Goal: Information Seeking & Learning: Understand process/instructions

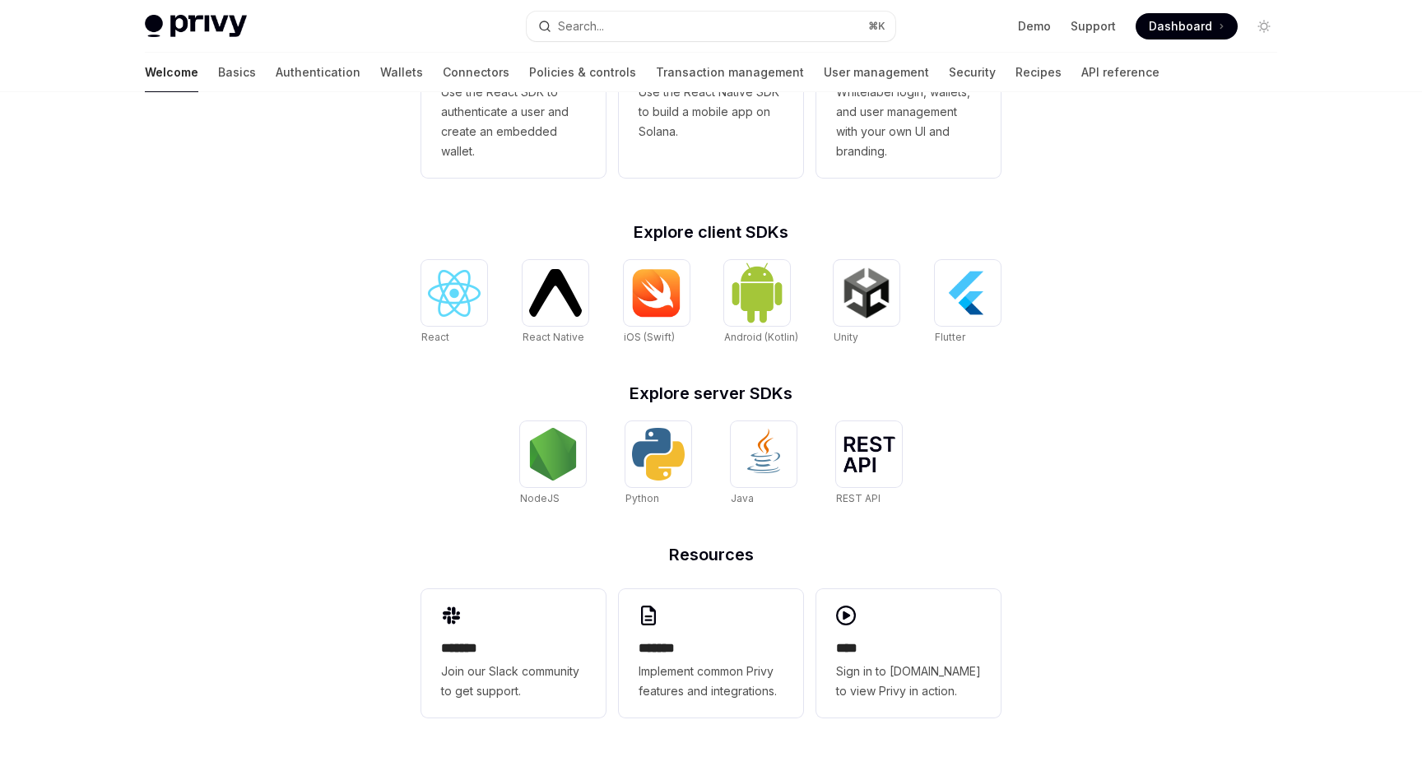
scroll to position [520, 0]
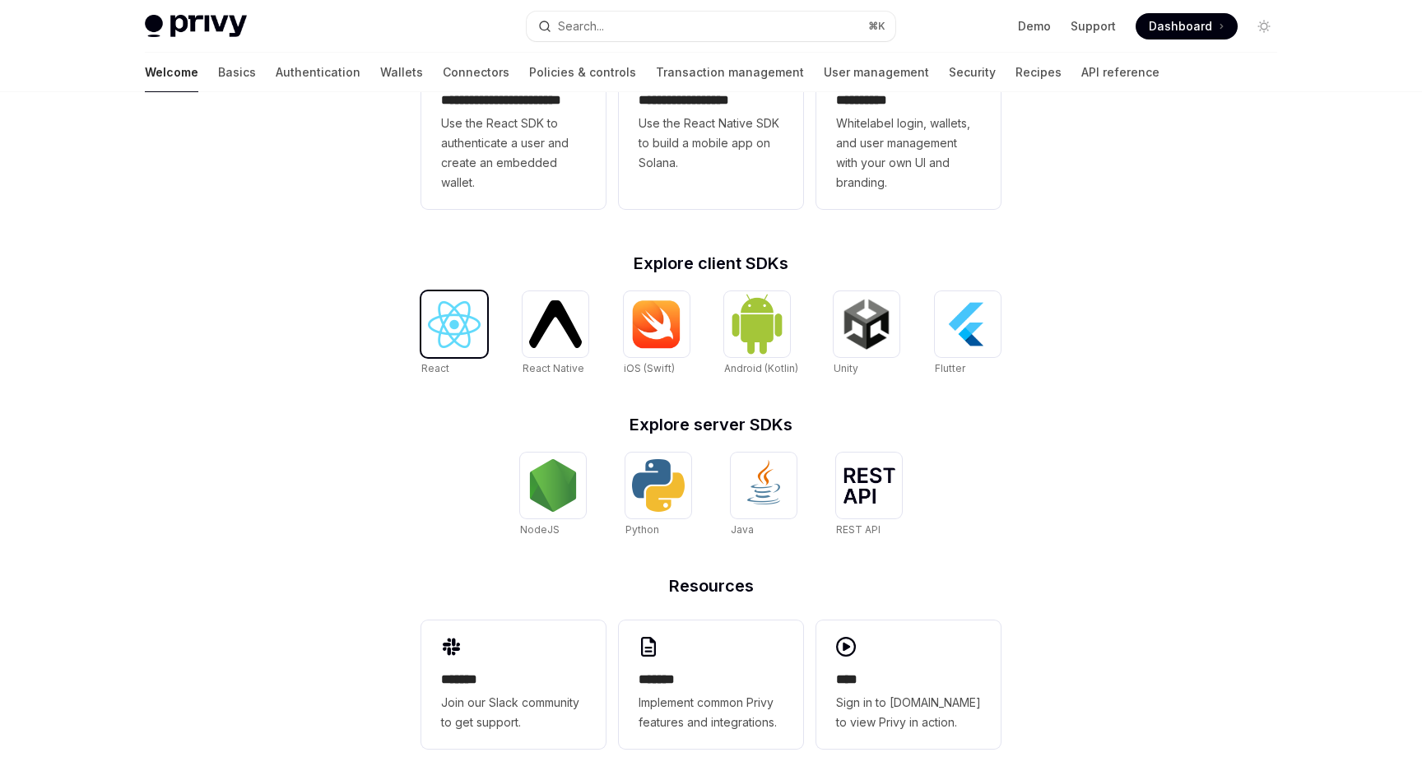
click at [459, 349] on div at bounding box center [454, 324] width 66 height 66
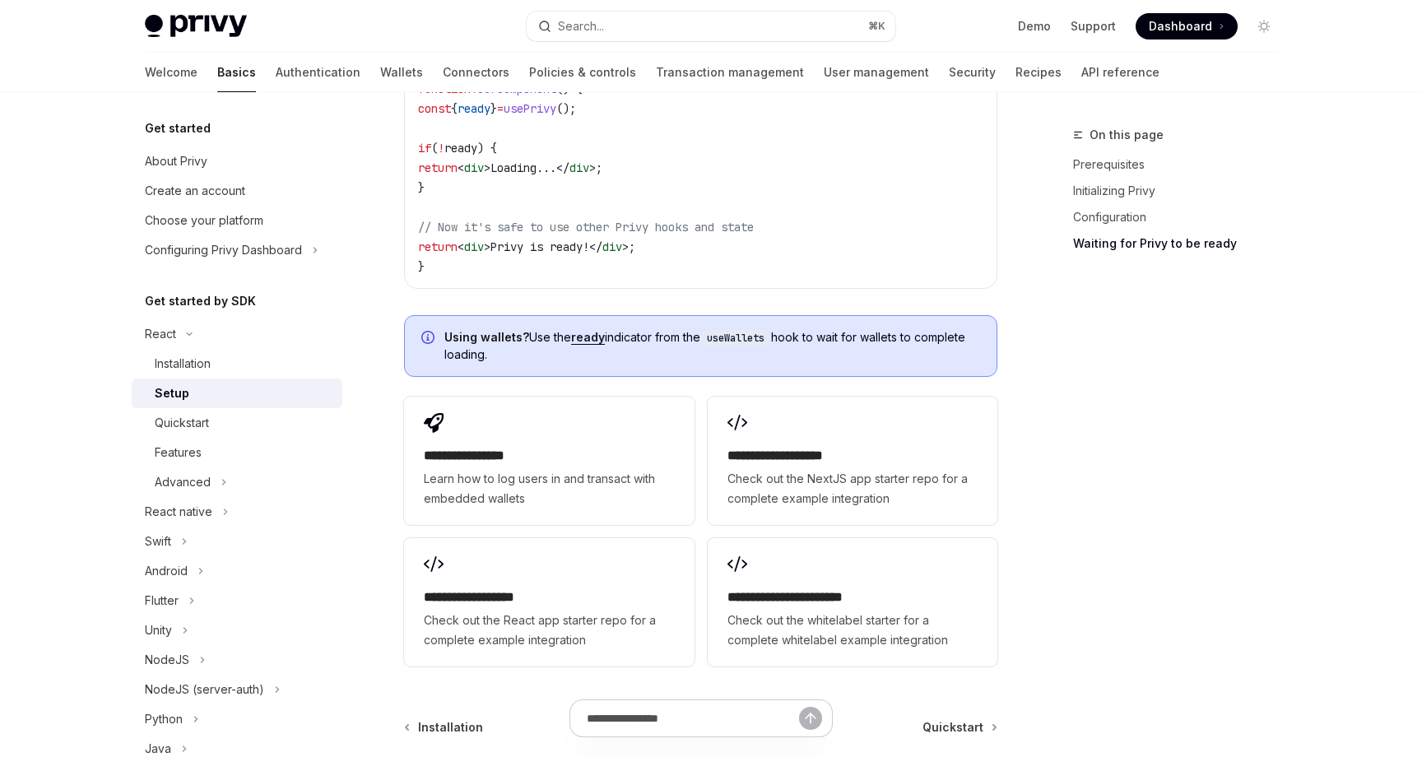
scroll to position [1920, 0]
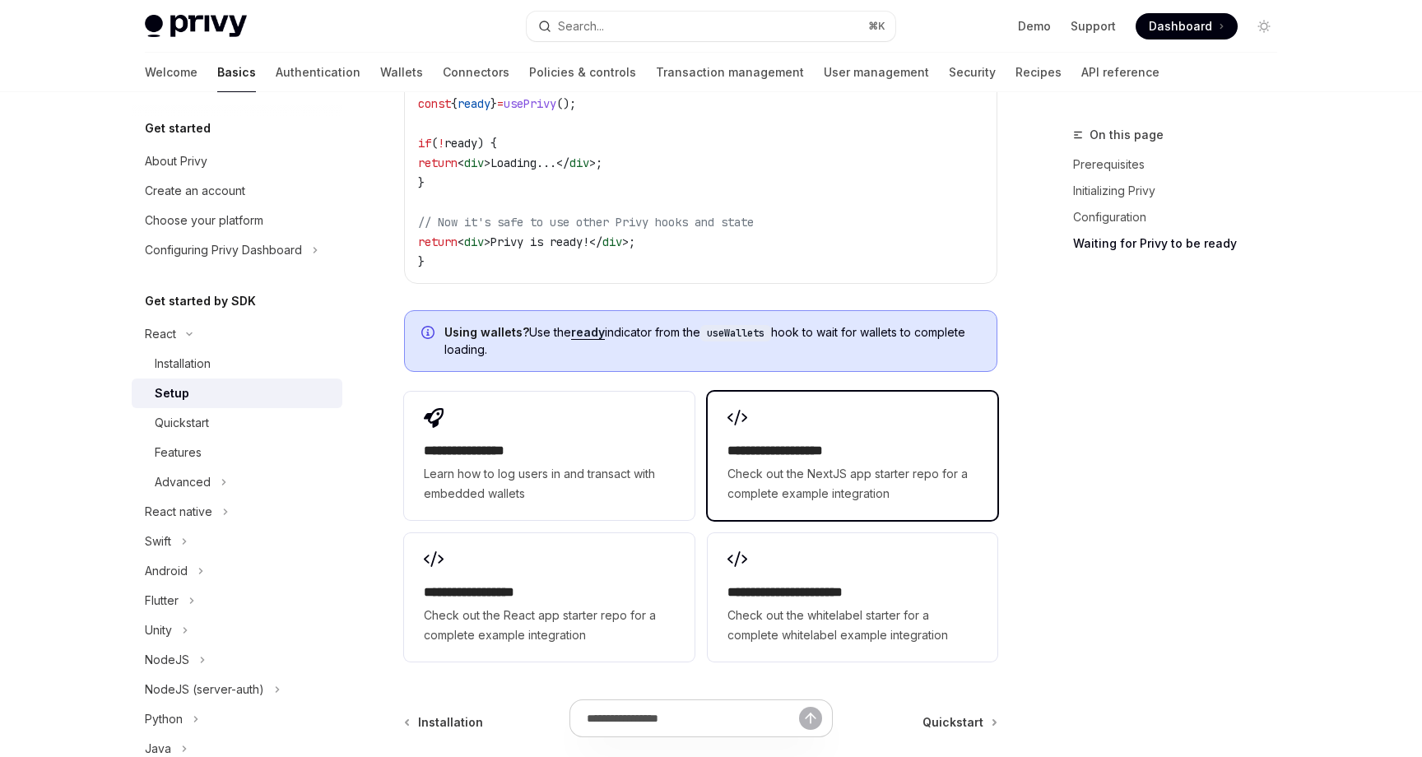
click at [775, 454] on h2 "**********" at bounding box center [852, 451] width 250 height 20
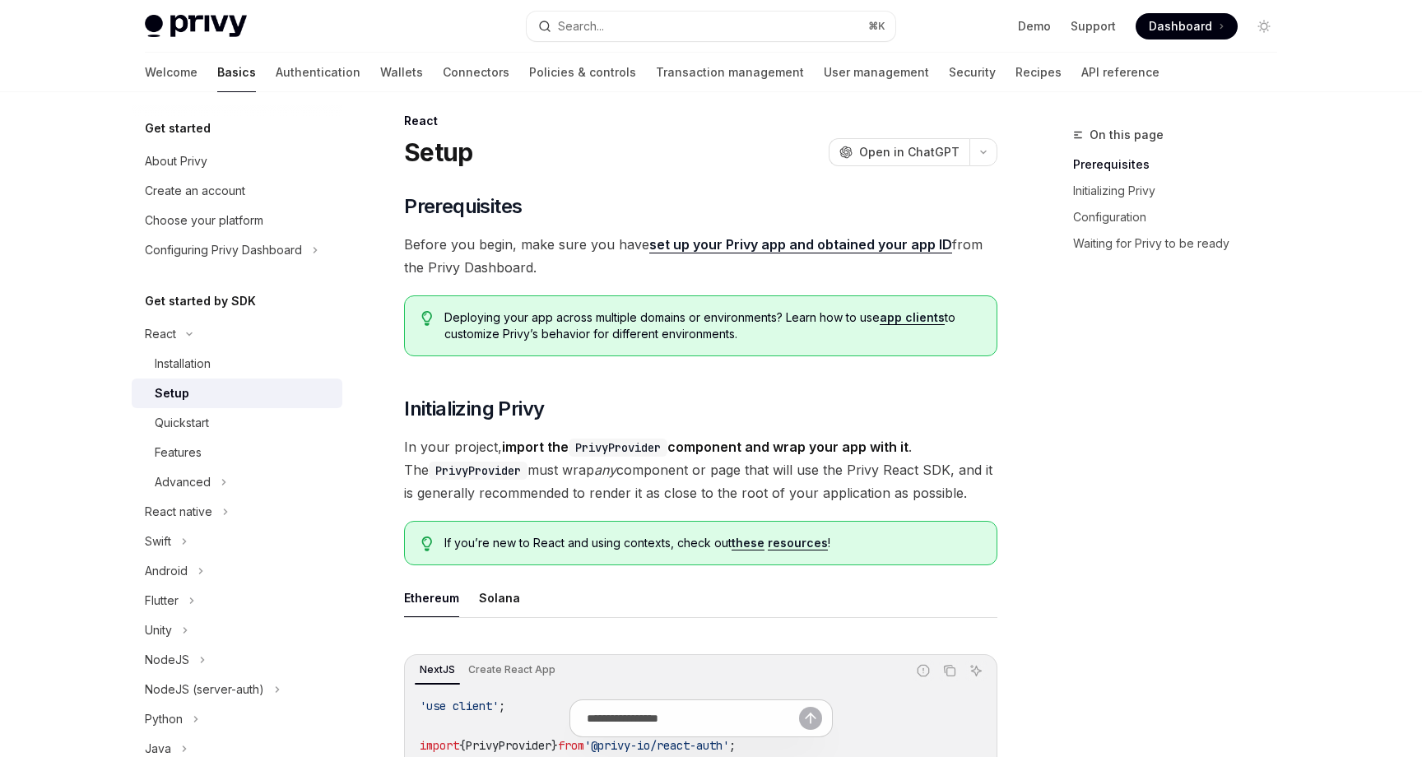
scroll to position [0, 0]
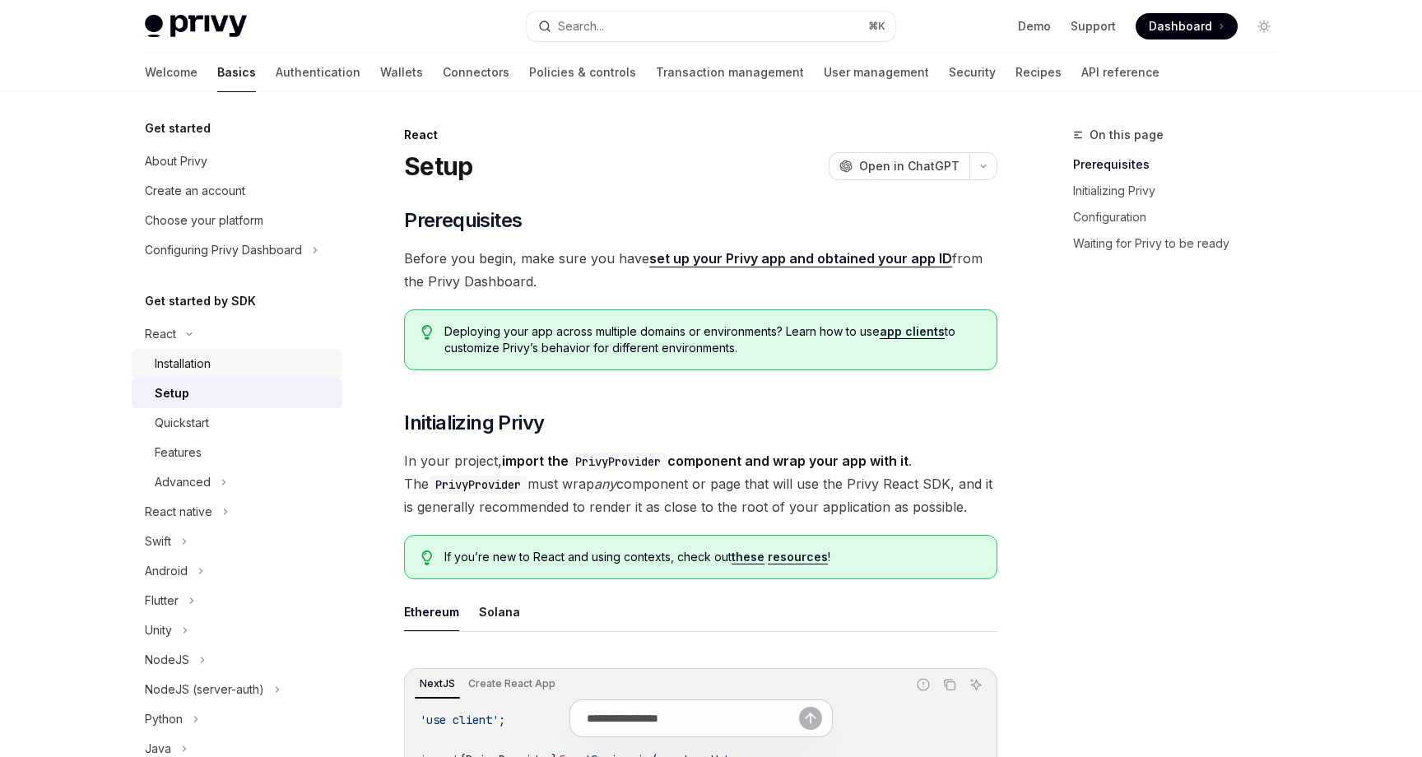
click at [223, 378] on link "Installation" at bounding box center [237, 364] width 211 height 30
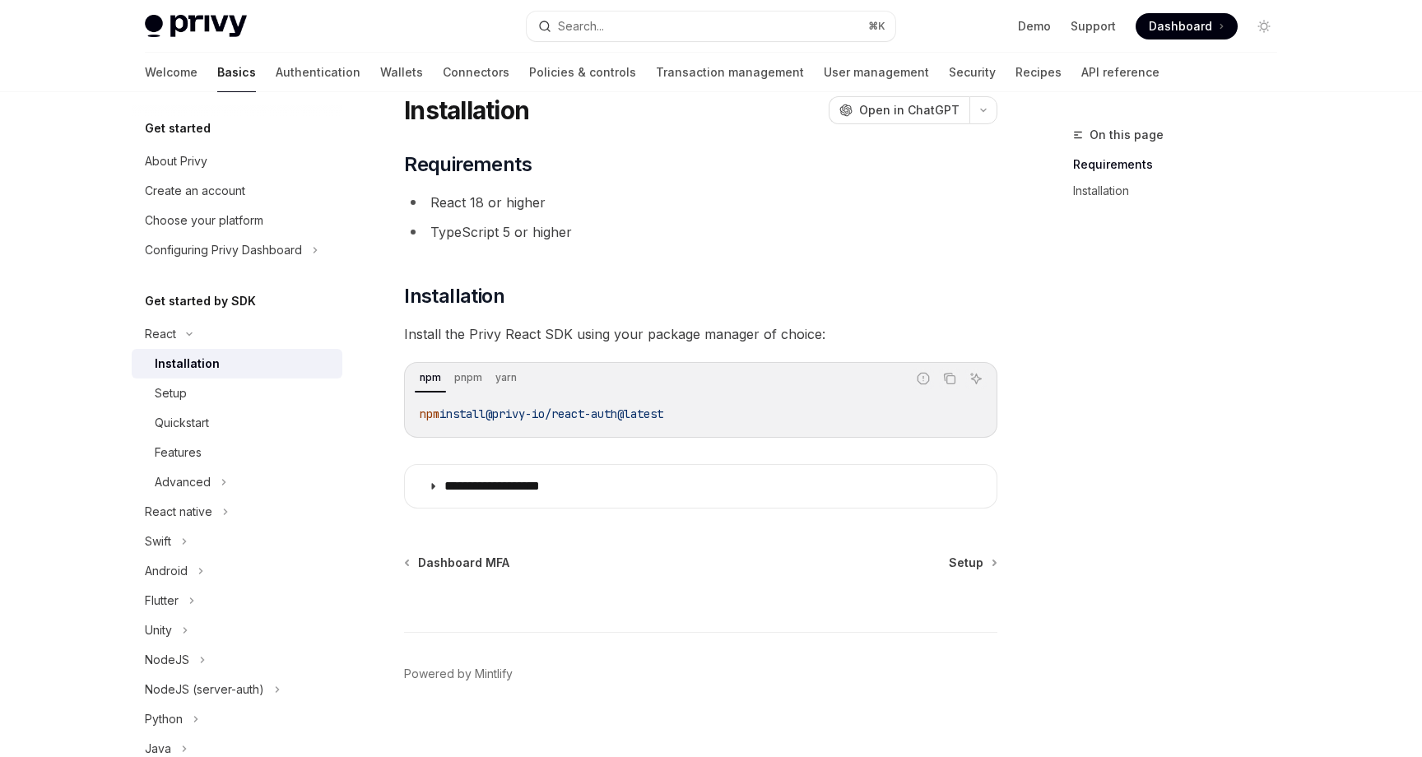
scroll to position [60, 0]
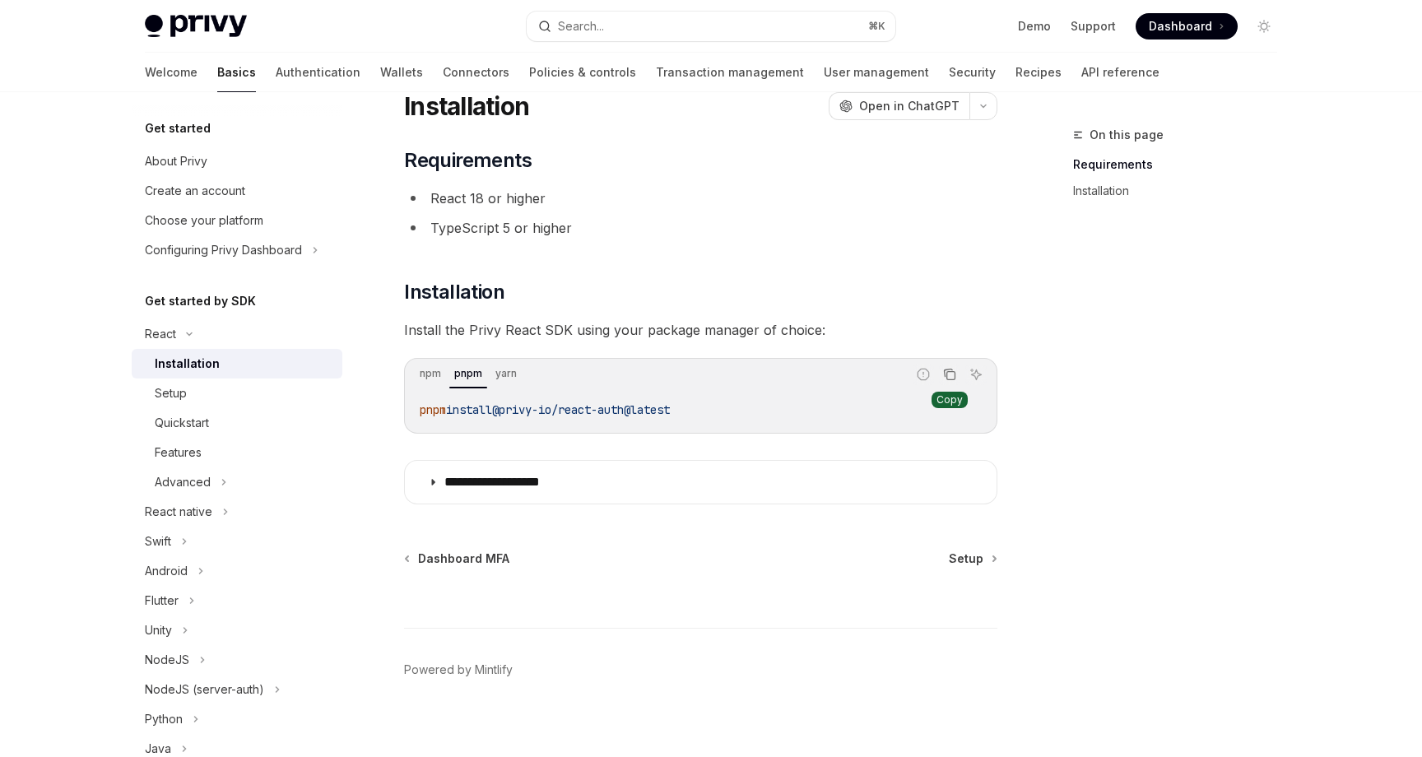
click at [949, 373] on icon "Copy the contents from the code block" at bounding box center [949, 374] width 13 height 13
click at [952, 374] on icon "Copy the contents from the code block" at bounding box center [949, 374] width 13 height 13
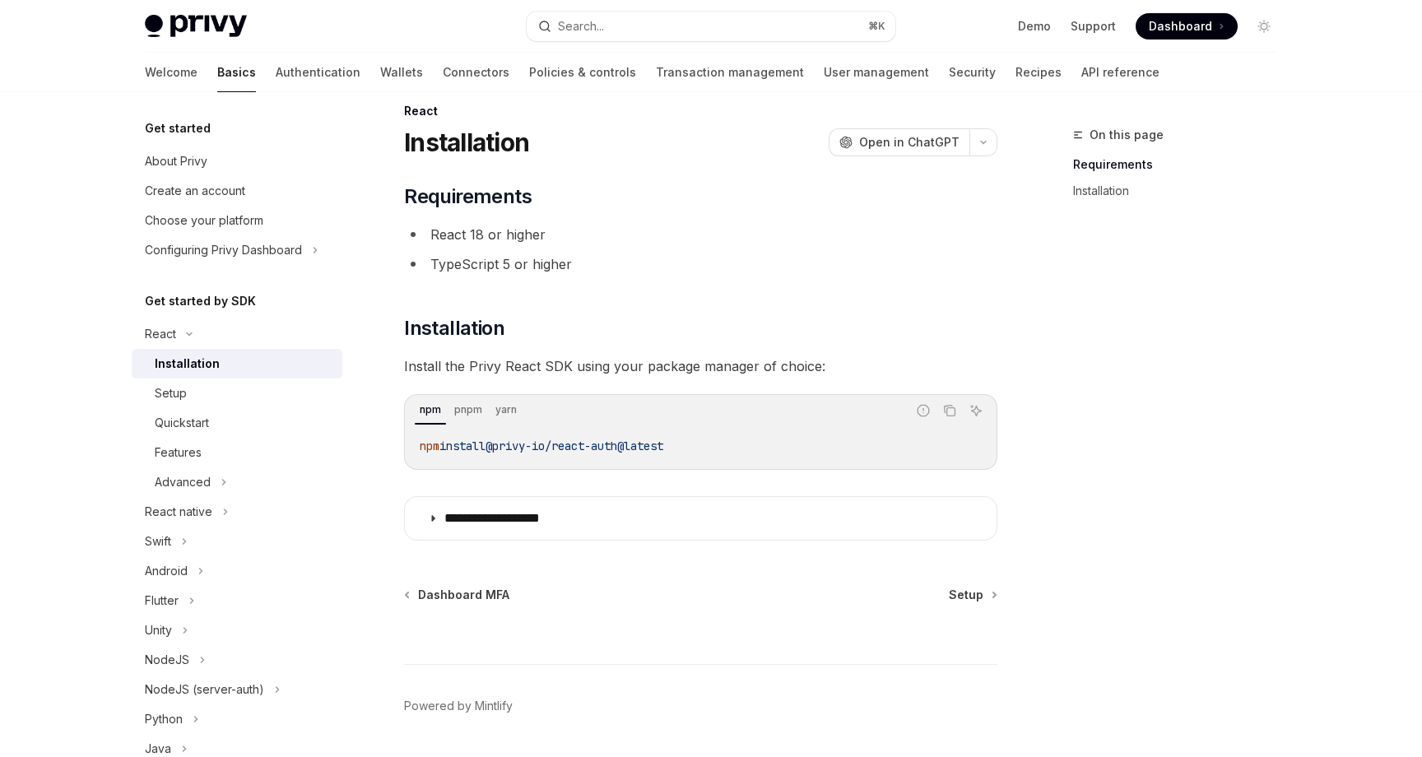
scroll to position [22, 0]
click at [245, 387] on div "Setup" at bounding box center [244, 393] width 178 height 20
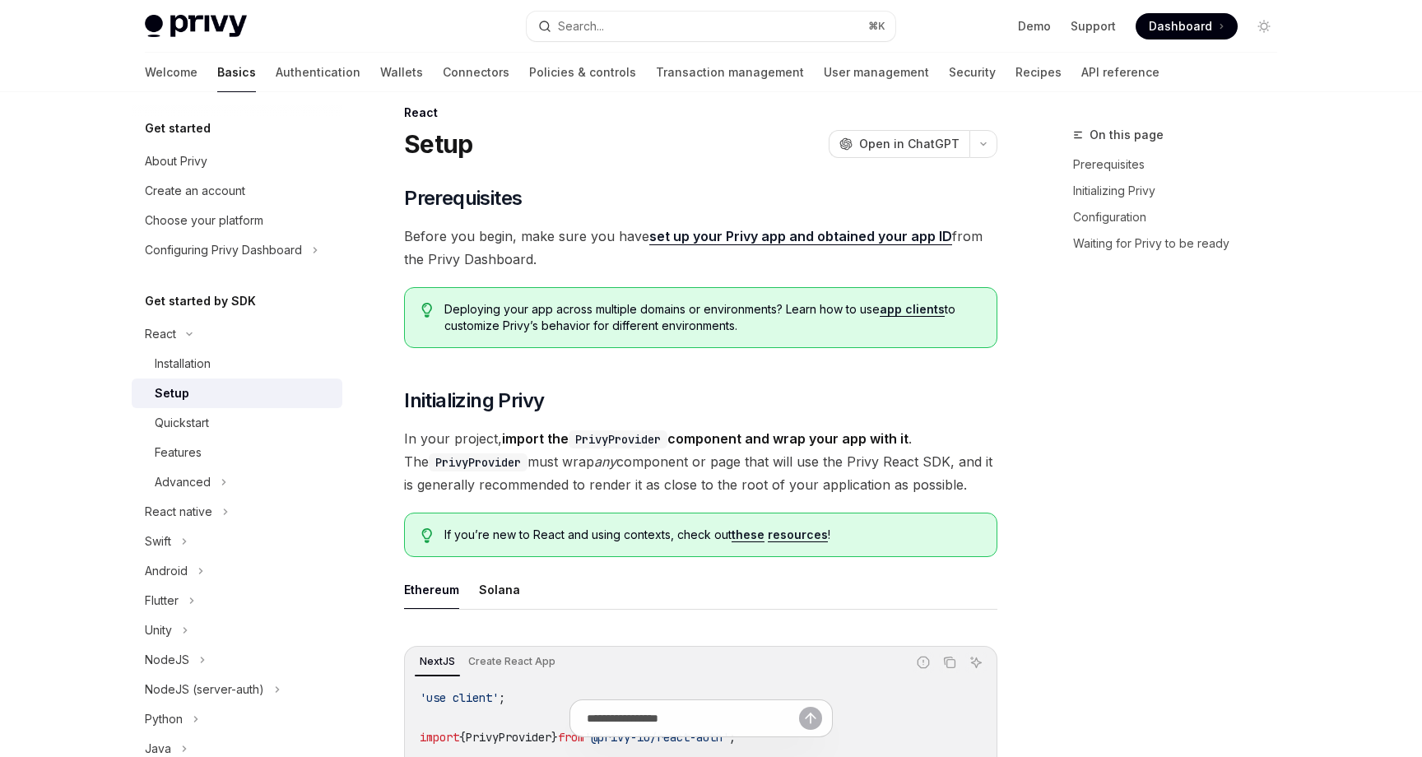
type textarea "*"
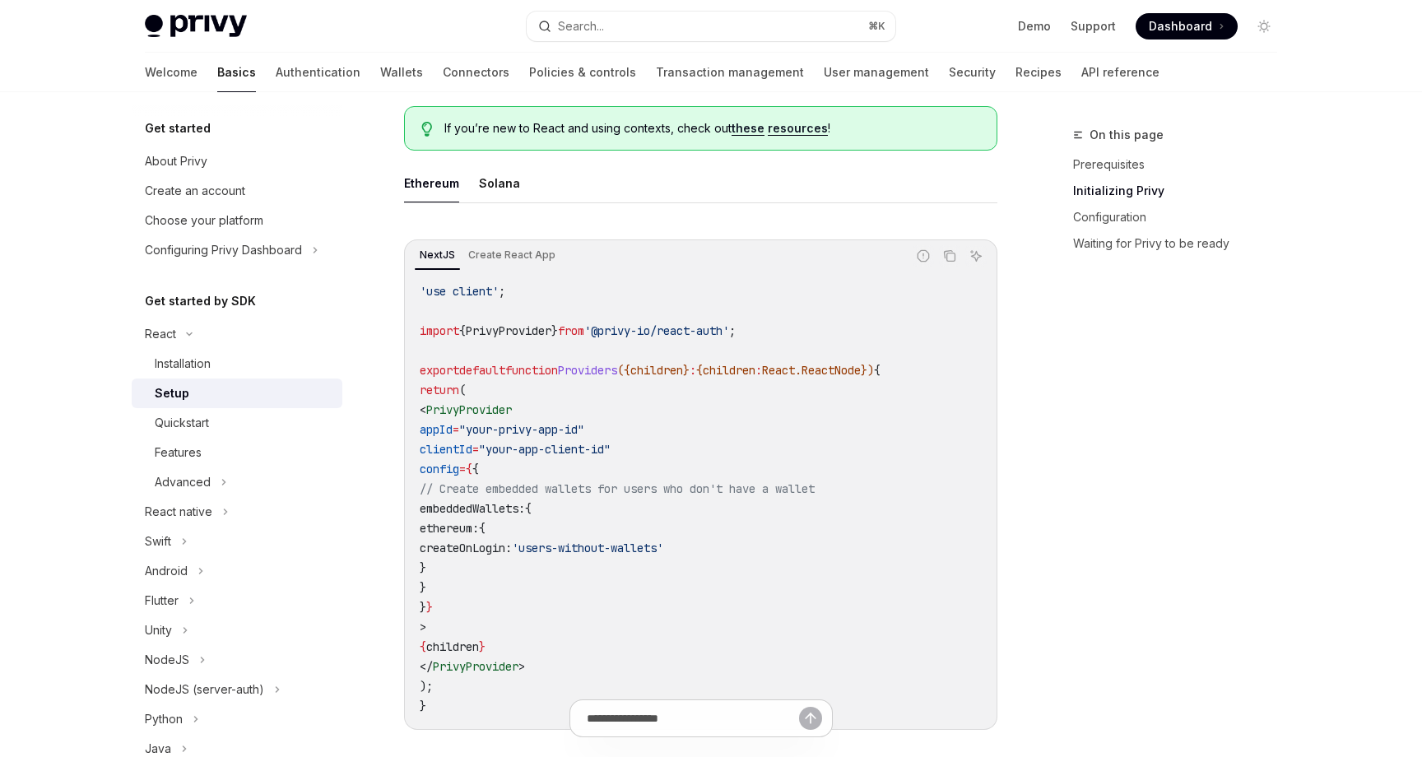
scroll to position [472, 0]
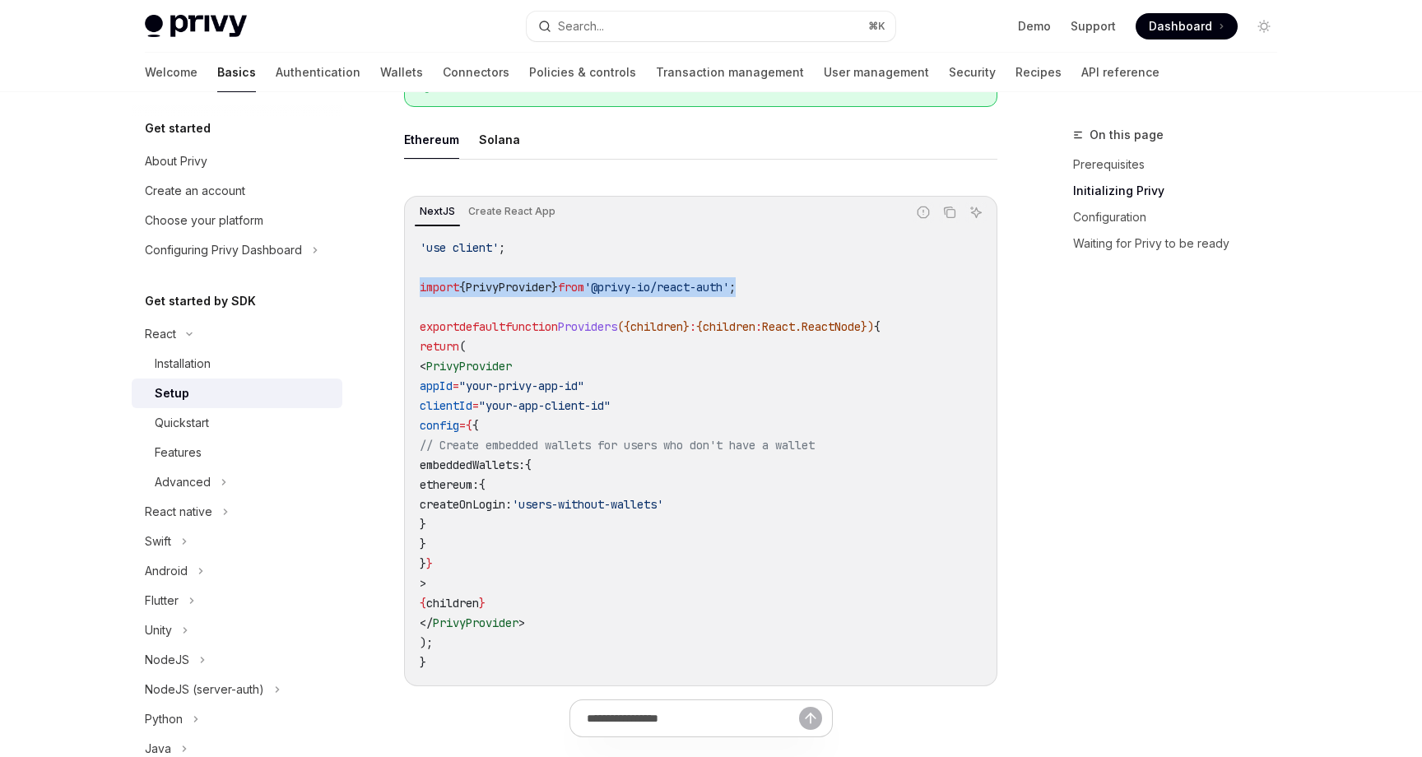
drag, startPoint x: 783, startPoint y: 289, endPoint x: 387, endPoint y: 286, distance: 396.6
copy span "import { PrivyProvider } from '@privy-io/react-auth' ;"
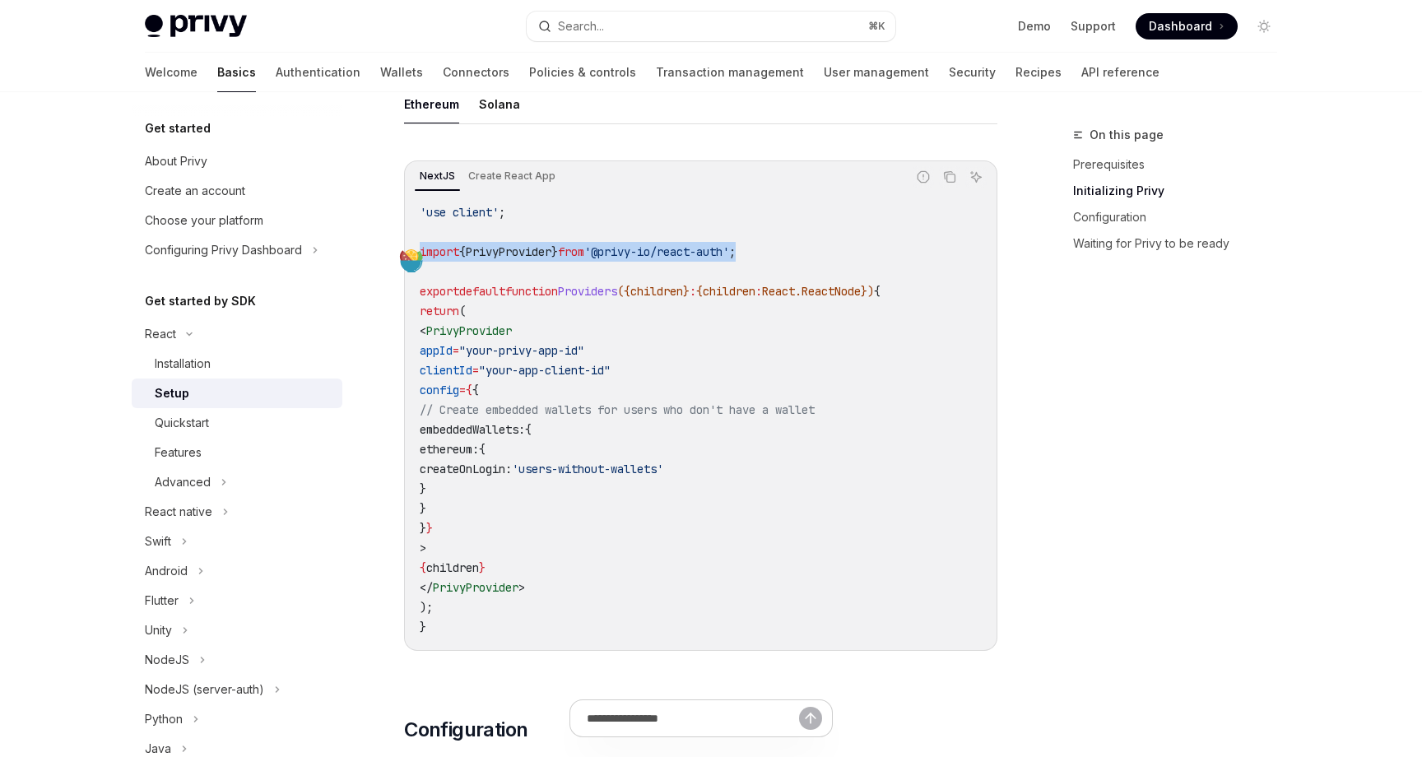
scroll to position [534, 0]
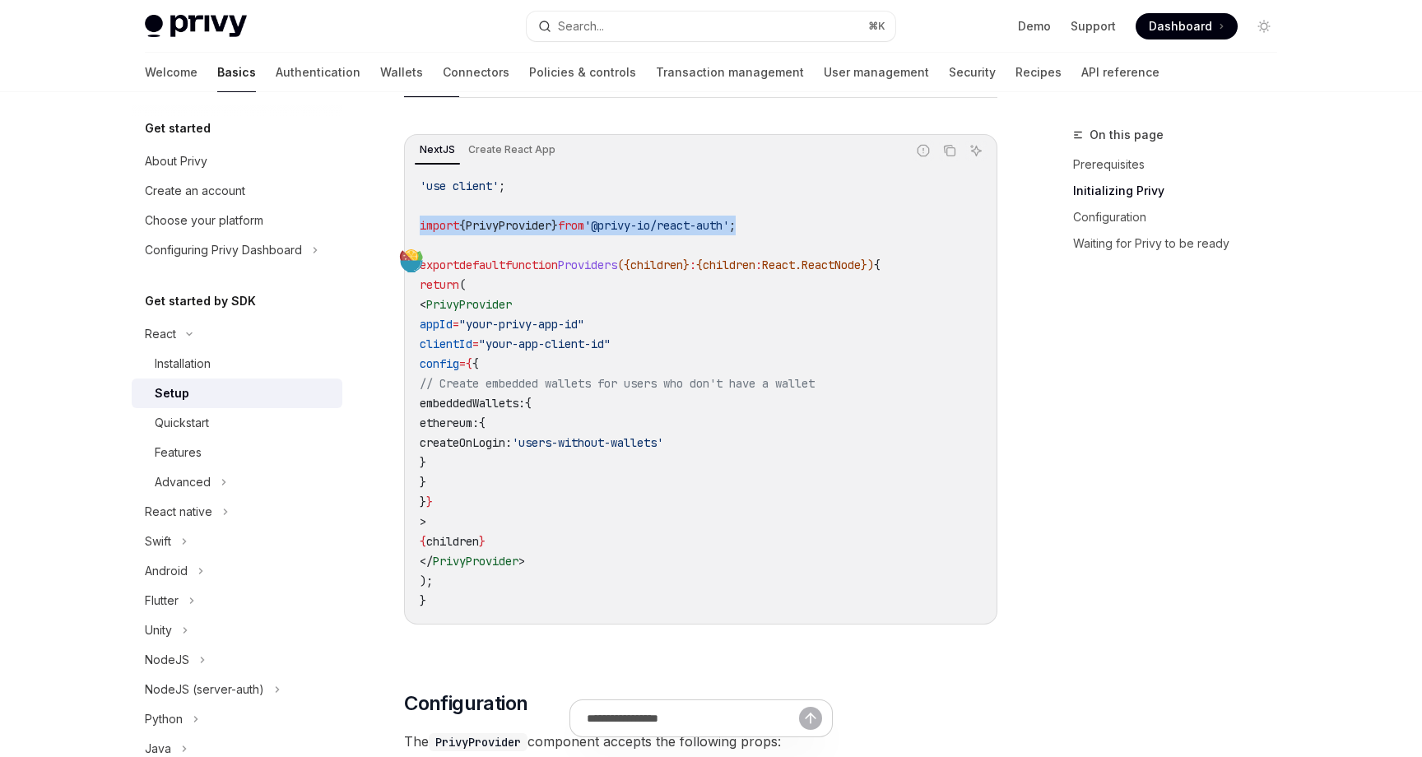
click at [461, 306] on span "PrivyProvider" at bounding box center [469, 304] width 86 height 15
drag, startPoint x: 559, startPoint y: 559, endPoint x: 447, endPoint y: 301, distance: 280.8
click at [447, 301] on code "'use client' ; import { PrivyProvider } from '@privy-io/react-auth' ; export de…" at bounding box center [701, 393] width 562 height 434
copy code "< PrivyProvider appId = "your-privy-app-id" clientId = "your-app-client-id" con…"
